Goal: Information Seeking & Learning: Check status

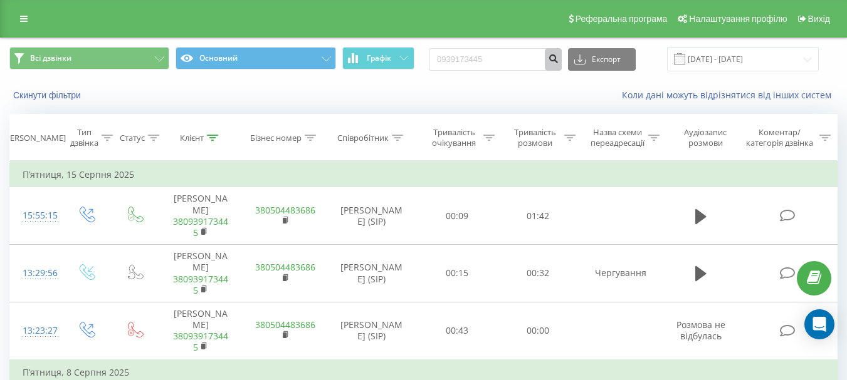
click at [558, 58] on icon "submit" at bounding box center [553, 57] width 11 height 8
click at [526, 60] on input "0939173445" at bounding box center [495, 59] width 133 height 23
drag, startPoint x: 523, startPoint y: 60, endPoint x: 343, endPoint y: 65, distance: 179.3
click at [343, 65] on div "Всі дзвінки Основний Графік 0939173445 Експорт .csv .xls .xlsx 19.05.2025 - 19.…" at bounding box center [423, 59] width 828 height 24
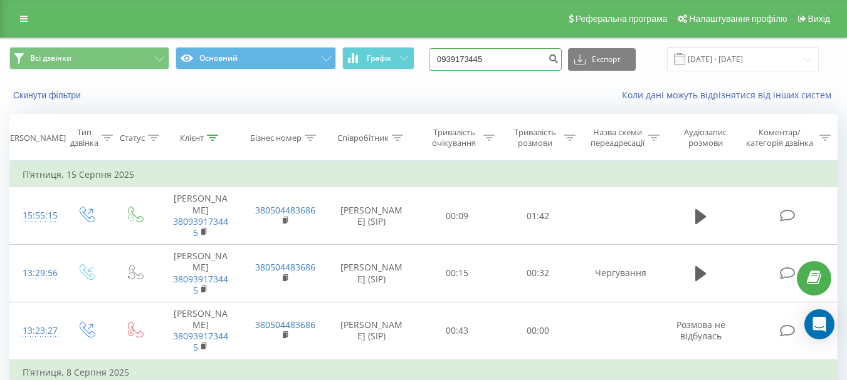
click at [523, 57] on input "0939173445" at bounding box center [495, 59] width 133 height 23
type input "0"
paste input "[PHONE_NUMBER]"
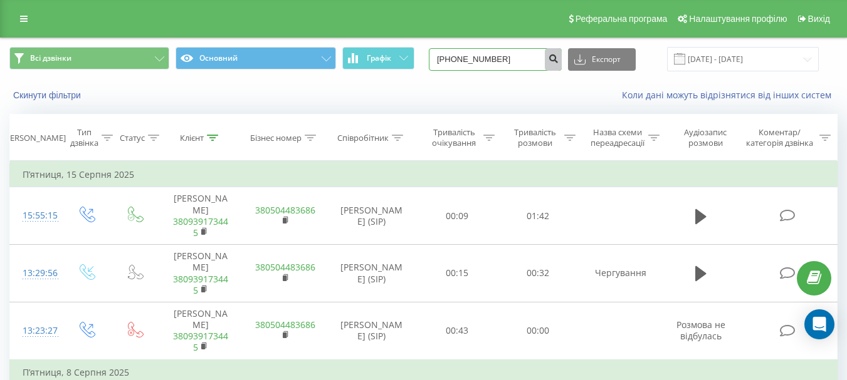
type input "[PHONE_NUMBER]"
click at [558, 60] on icon "submit" at bounding box center [553, 57] width 11 height 8
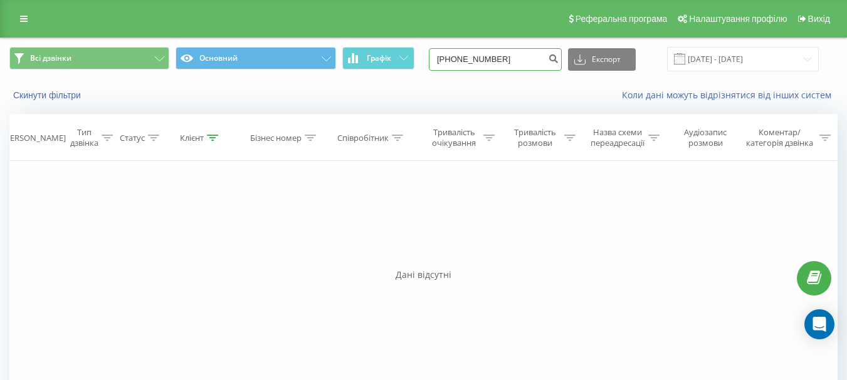
click at [512, 65] on input "[PHONE_NUMBER]" at bounding box center [495, 59] width 133 height 23
click at [464, 60] on input "+380634726276" at bounding box center [495, 59] width 133 height 23
type input "0634726276"
click at [558, 61] on icon "submit" at bounding box center [553, 57] width 11 height 8
